Goal: Navigation & Orientation: Find specific page/section

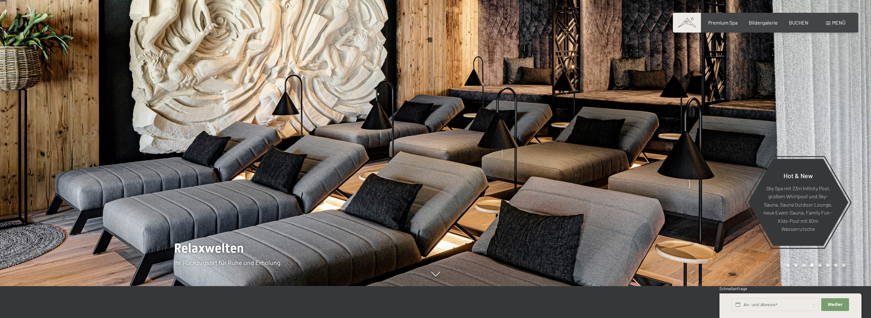
click at [804, 123] on div at bounding box center [654, 127] width 436 height 318
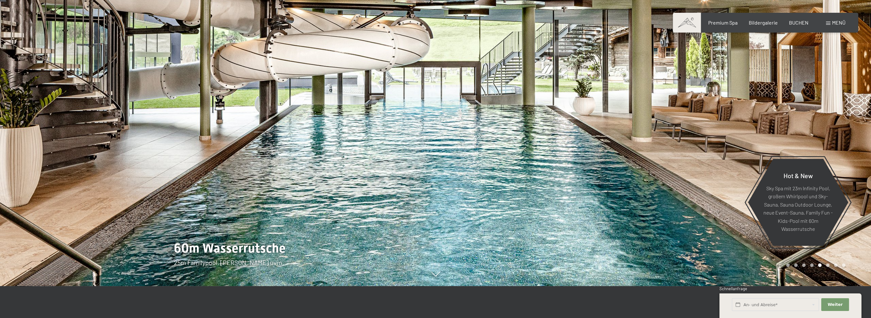
click at [804, 123] on div at bounding box center [654, 127] width 436 height 318
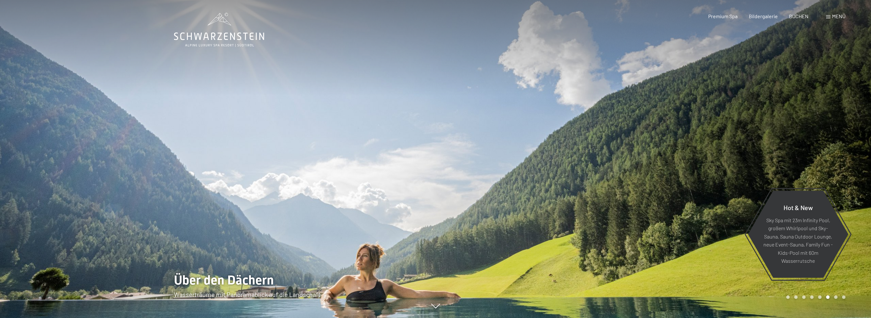
click at [804, 123] on div at bounding box center [654, 159] width 436 height 318
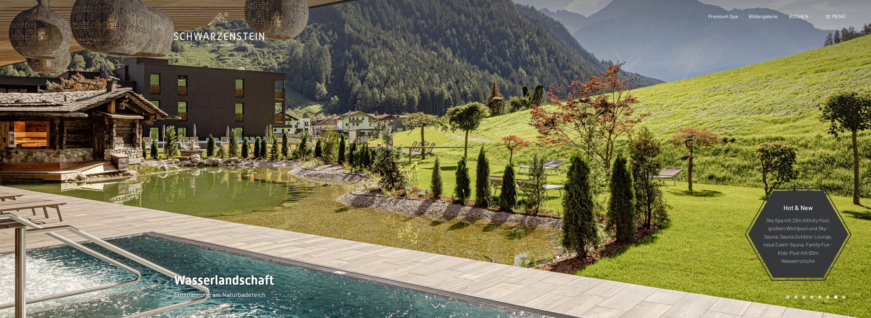
click at [809, 162] on div at bounding box center [654, 159] width 436 height 318
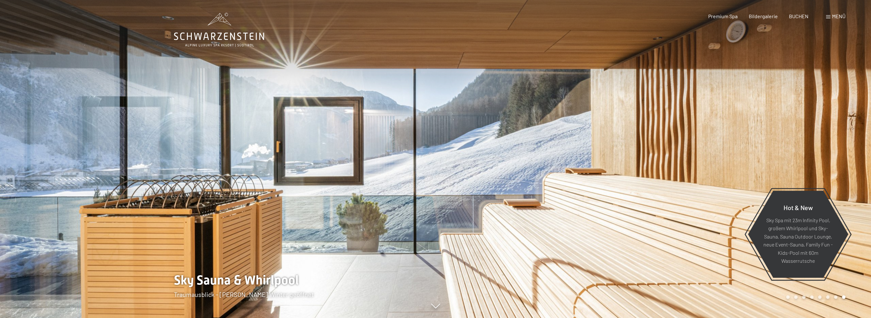
click at [809, 162] on div at bounding box center [654, 159] width 436 height 318
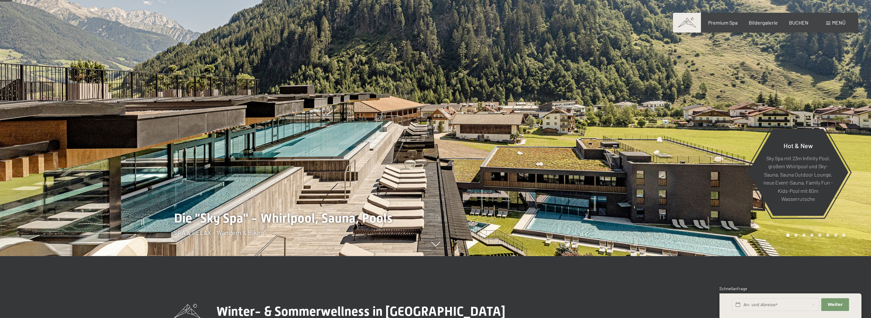
scroll to position [64, 0]
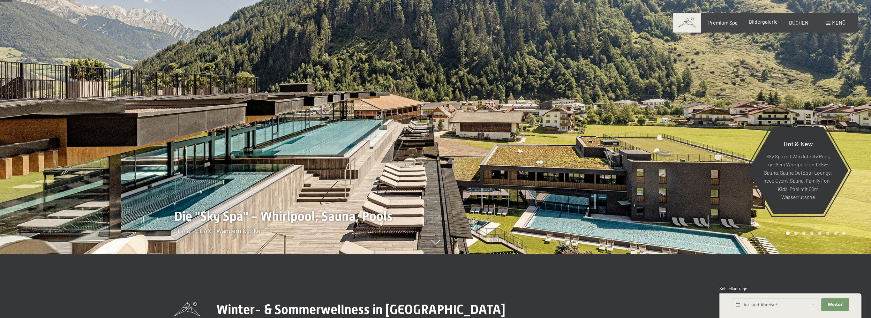
click at [754, 22] on span "Bildergalerie" at bounding box center [763, 22] width 29 height 6
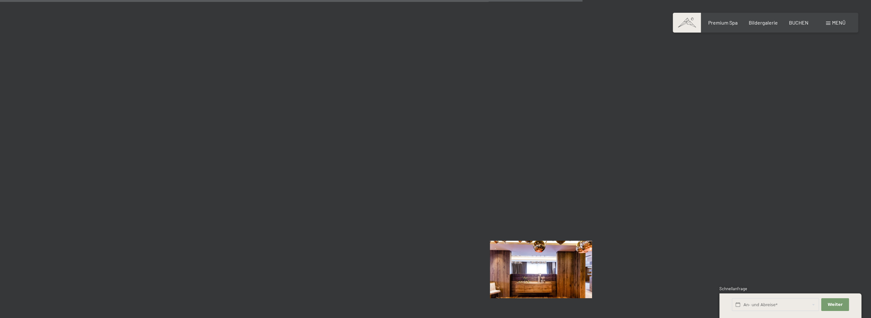
scroll to position [5586, 0]
